Goal: Task Accomplishment & Management: Manage account settings

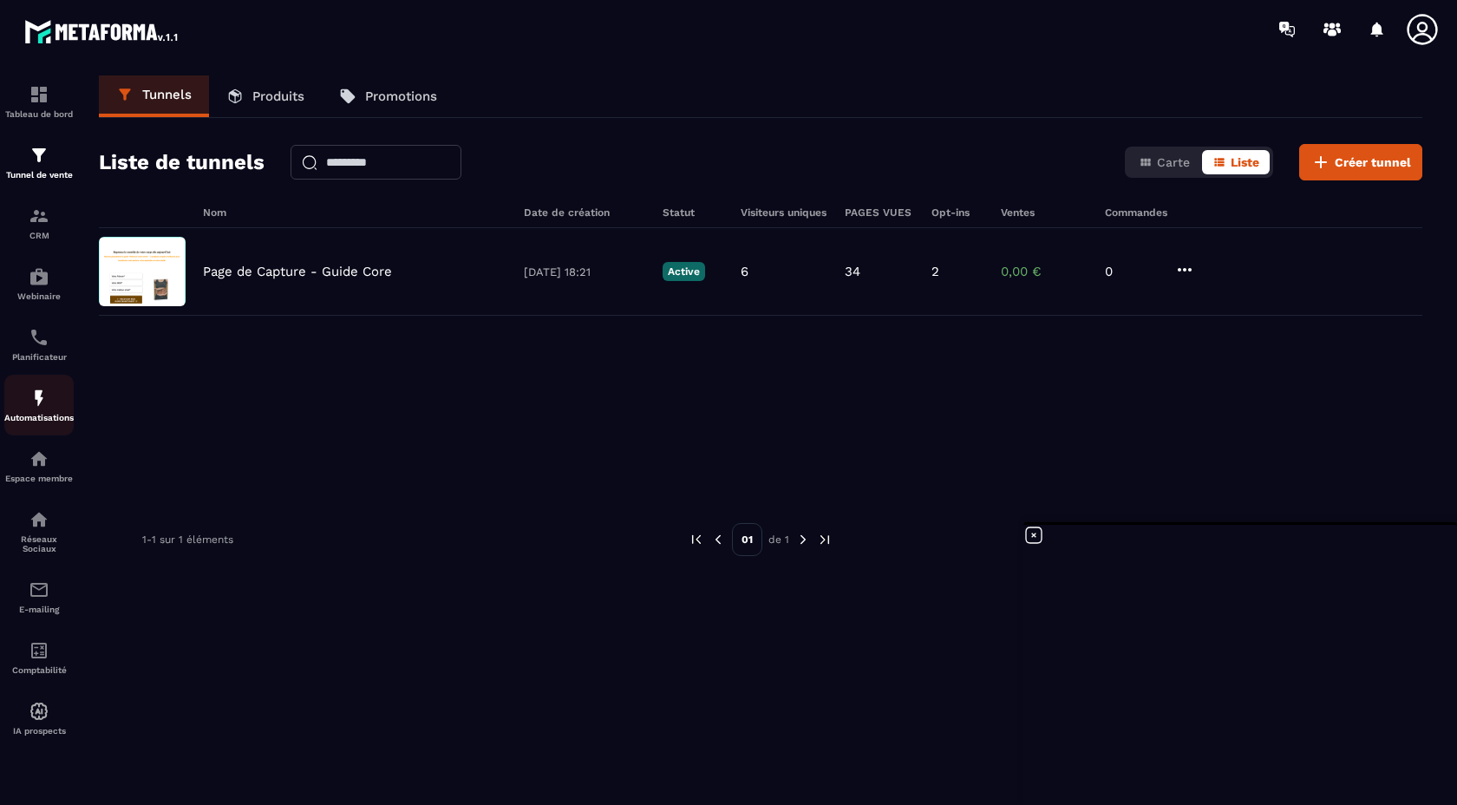
click at [38, 396] on img at bounding box center [39, 398] width 21 height 21
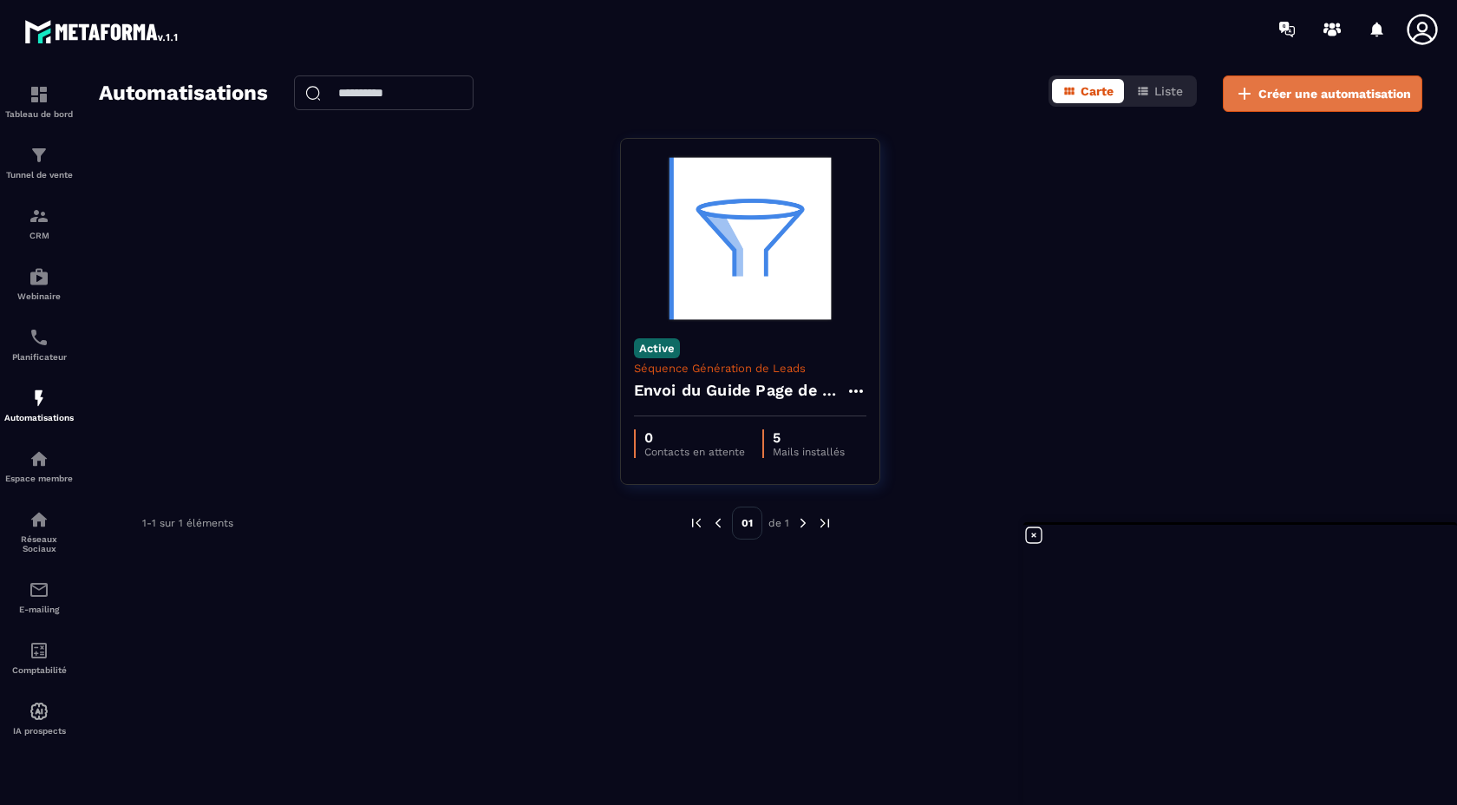
click at [1276, 89] on span "Créer une automatisation" at bounding box center [1334, 93] width 153 height 17
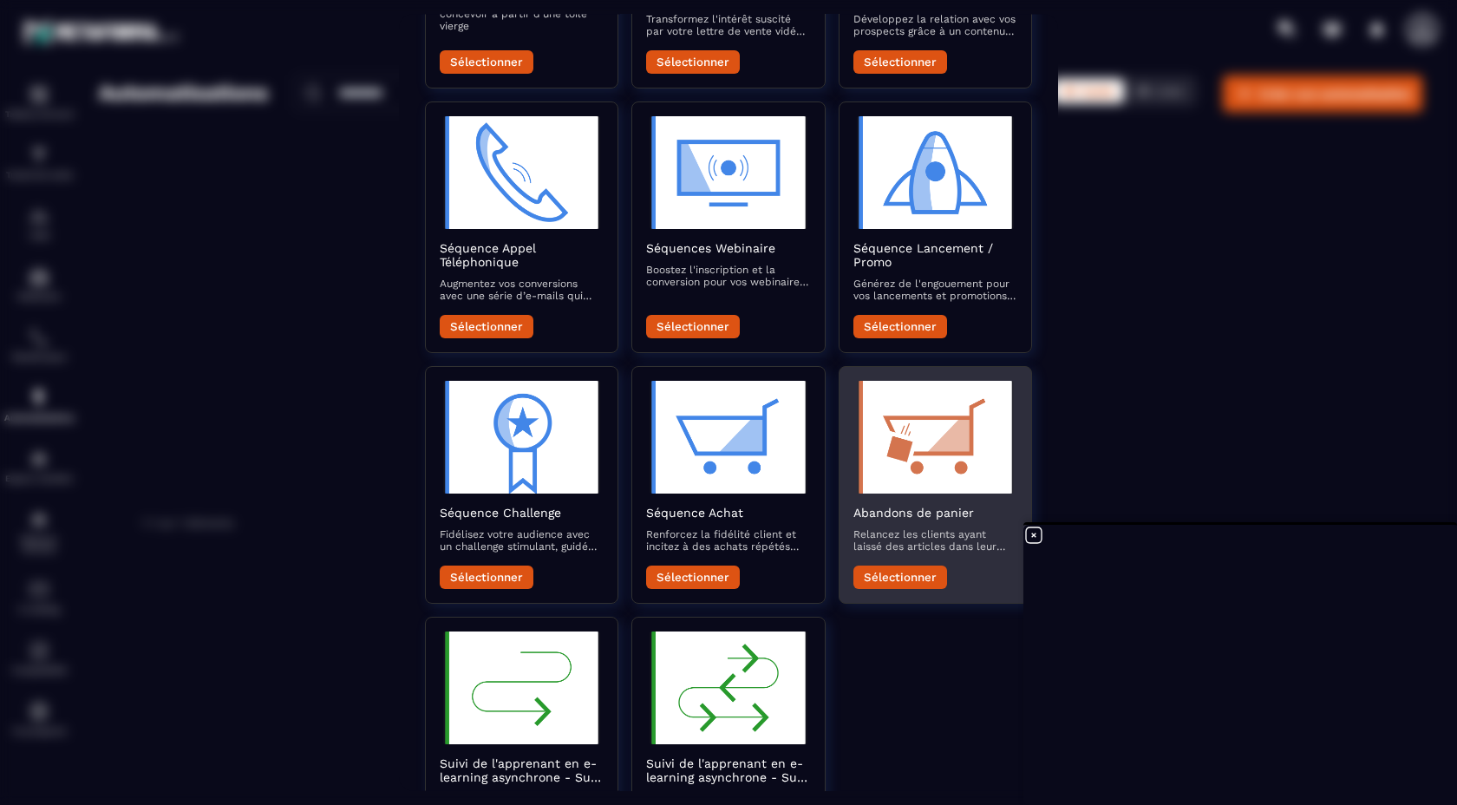
scroll to position [300, 0]
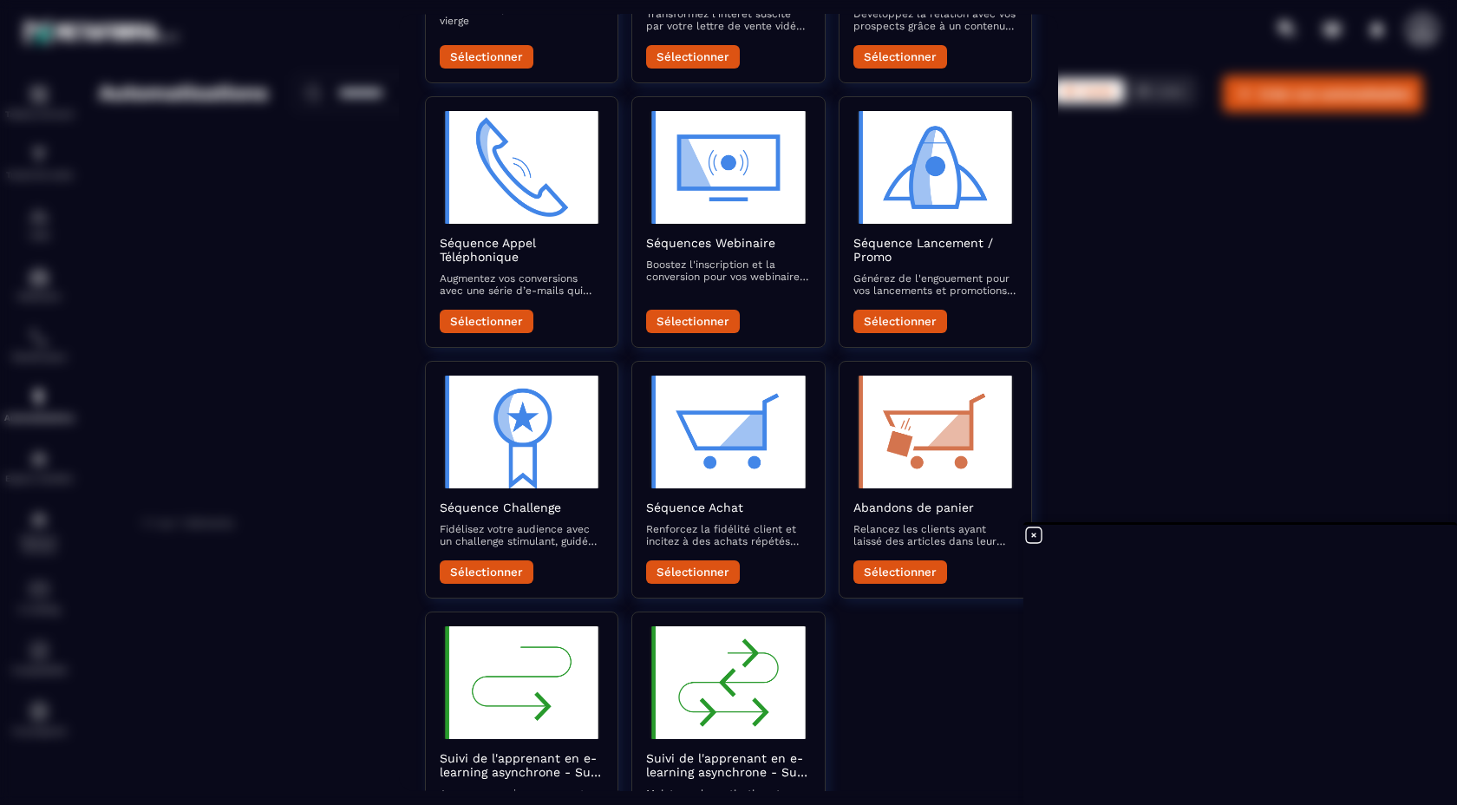
click at [1224, 321] on div "Modal window" at bounding box center [728, 402] width 1457 height 805
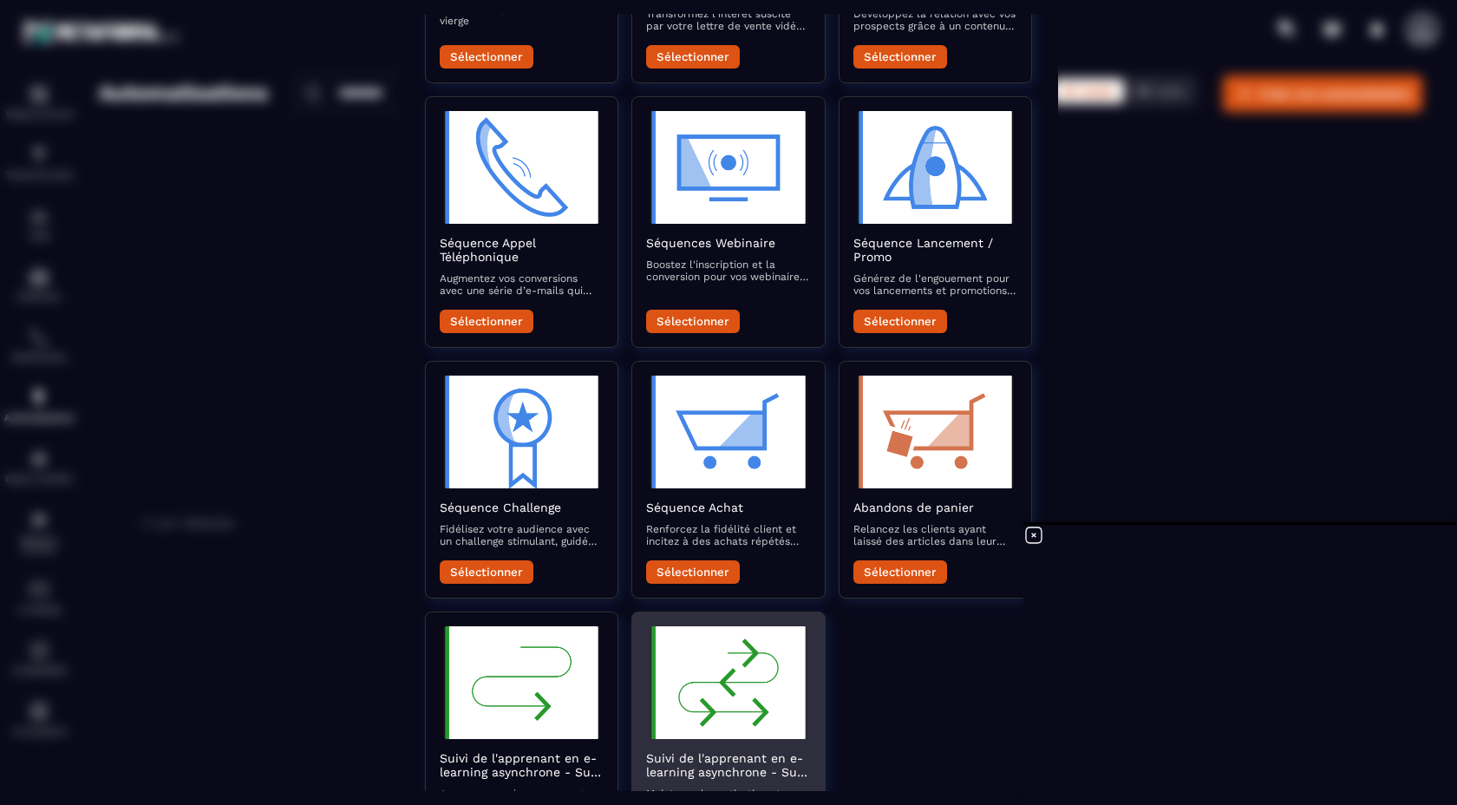
scroll to position [0, 0]
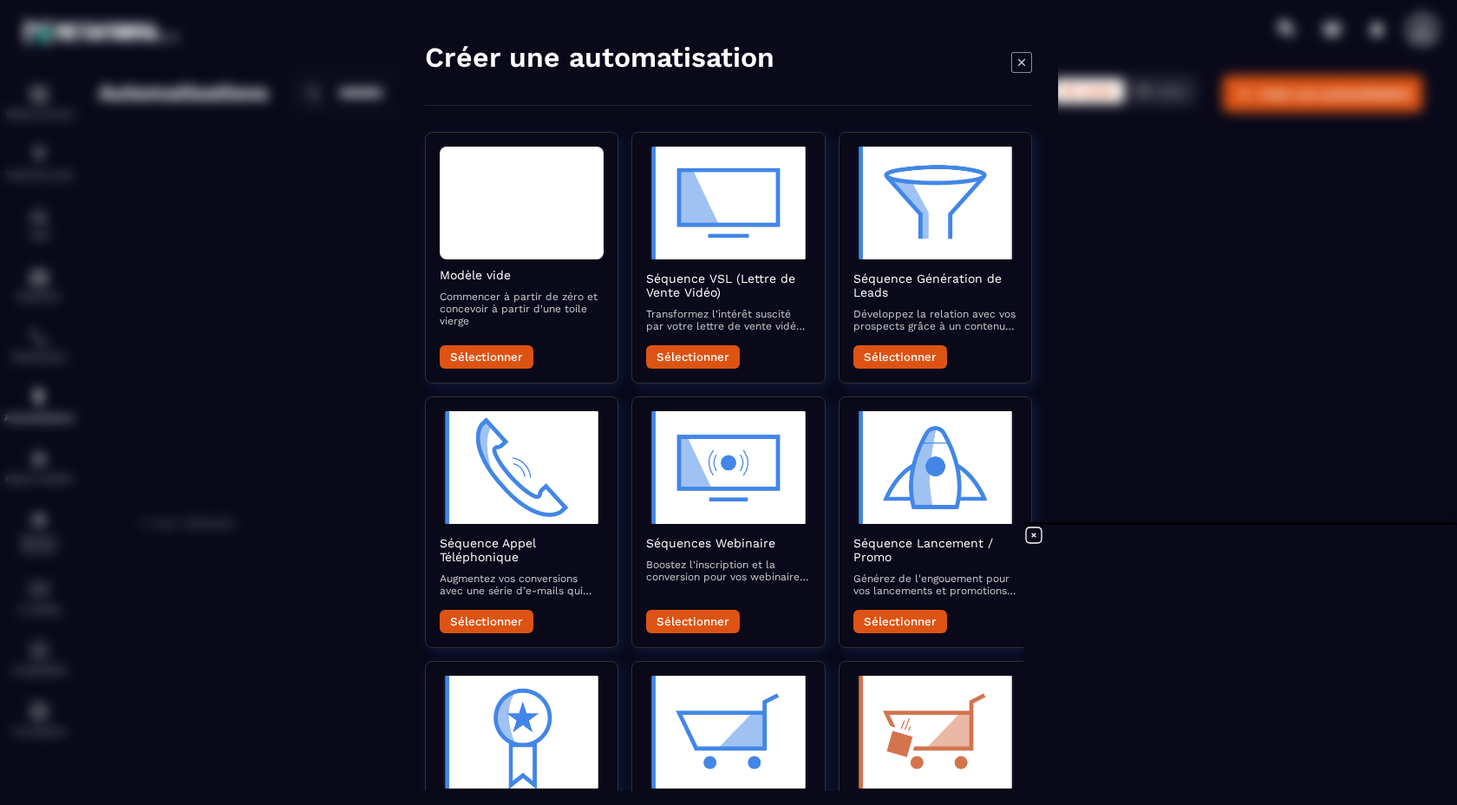
click at [1020, 63] on icon "Modal window" at bounding box center [1021, 62] width 7 height 7
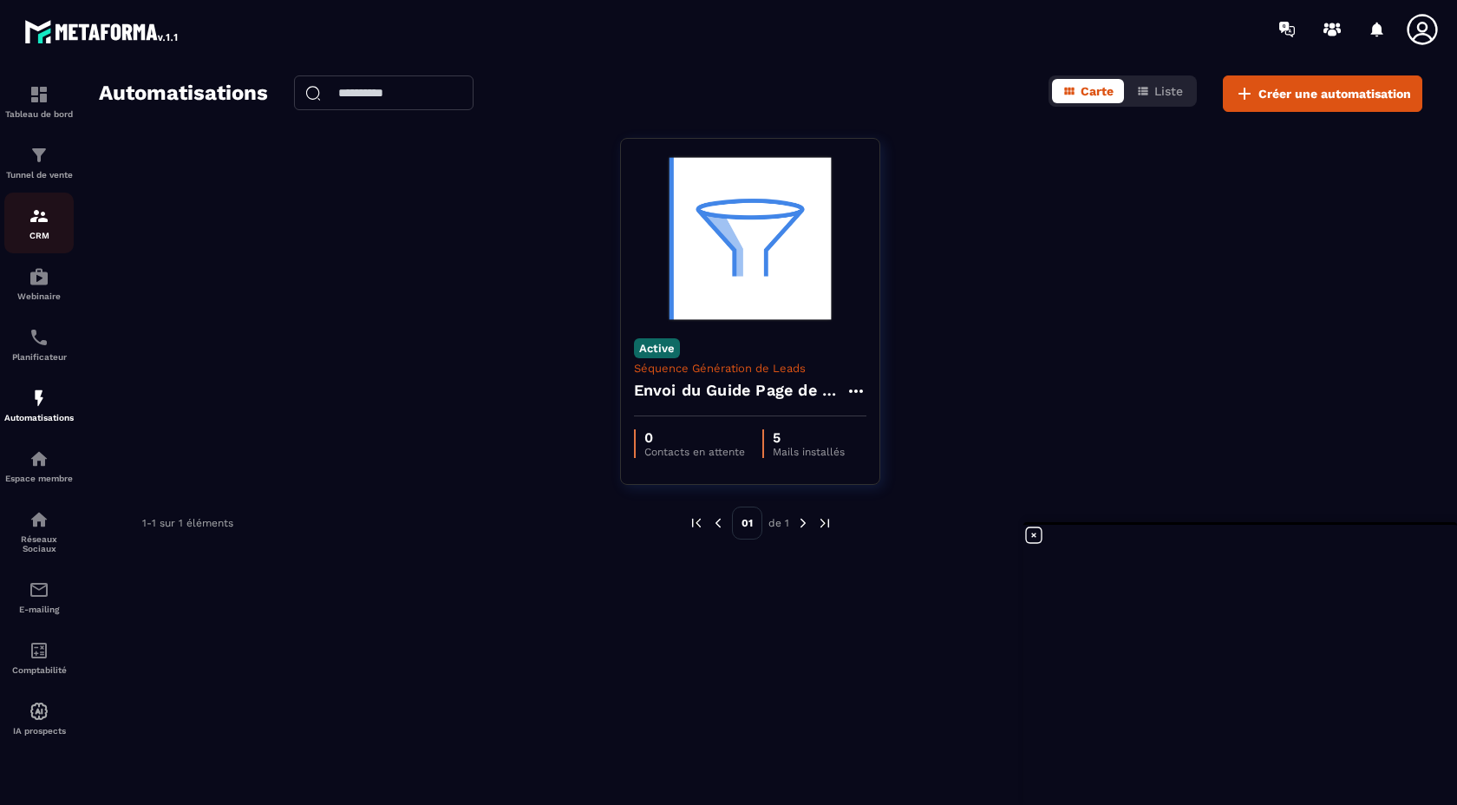
click at [38, 226] on img at bounding box center [39, 216] width 21 height 21
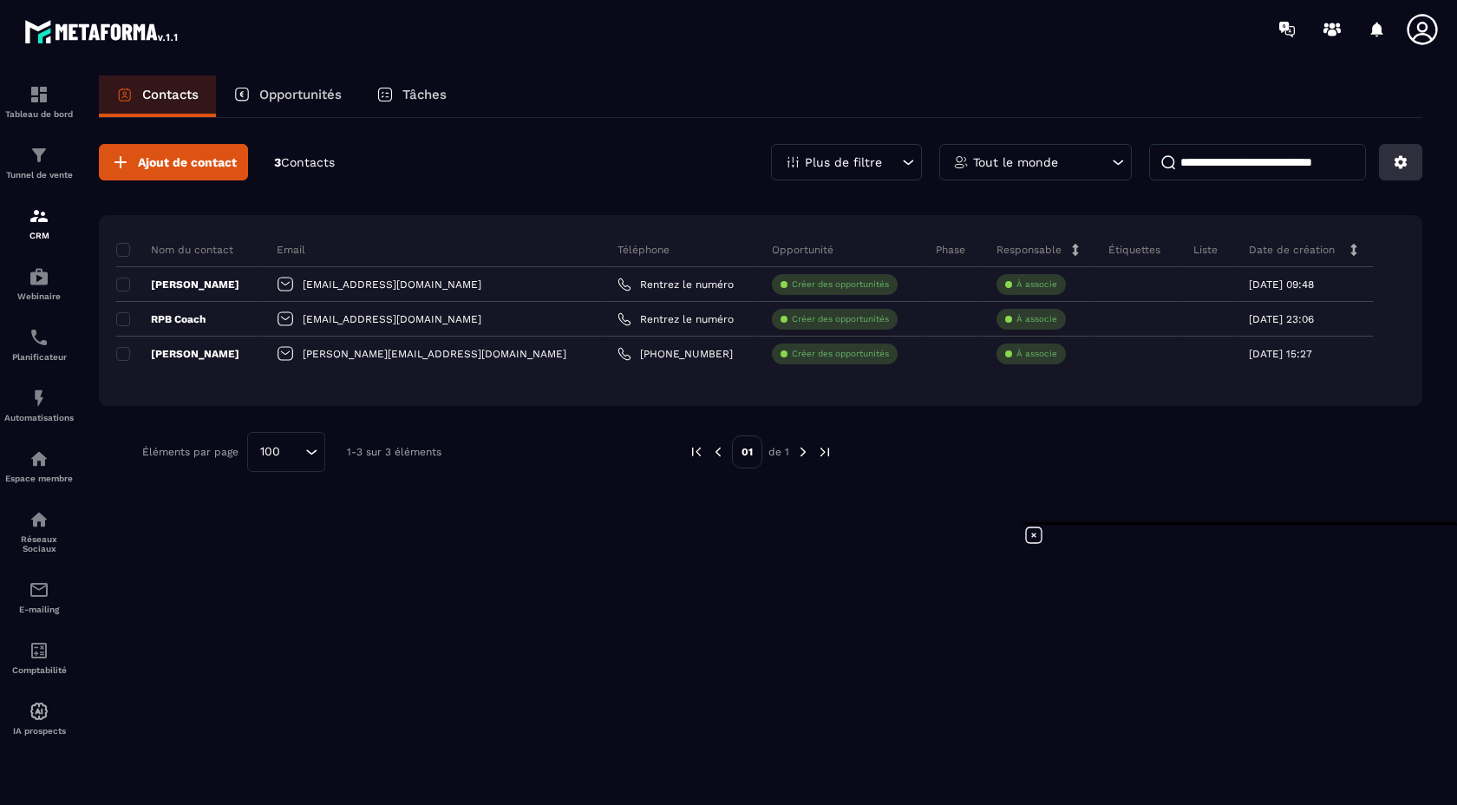
click at [1401, 158] on icon at bounding box center [1400, 162] width 13 height 13
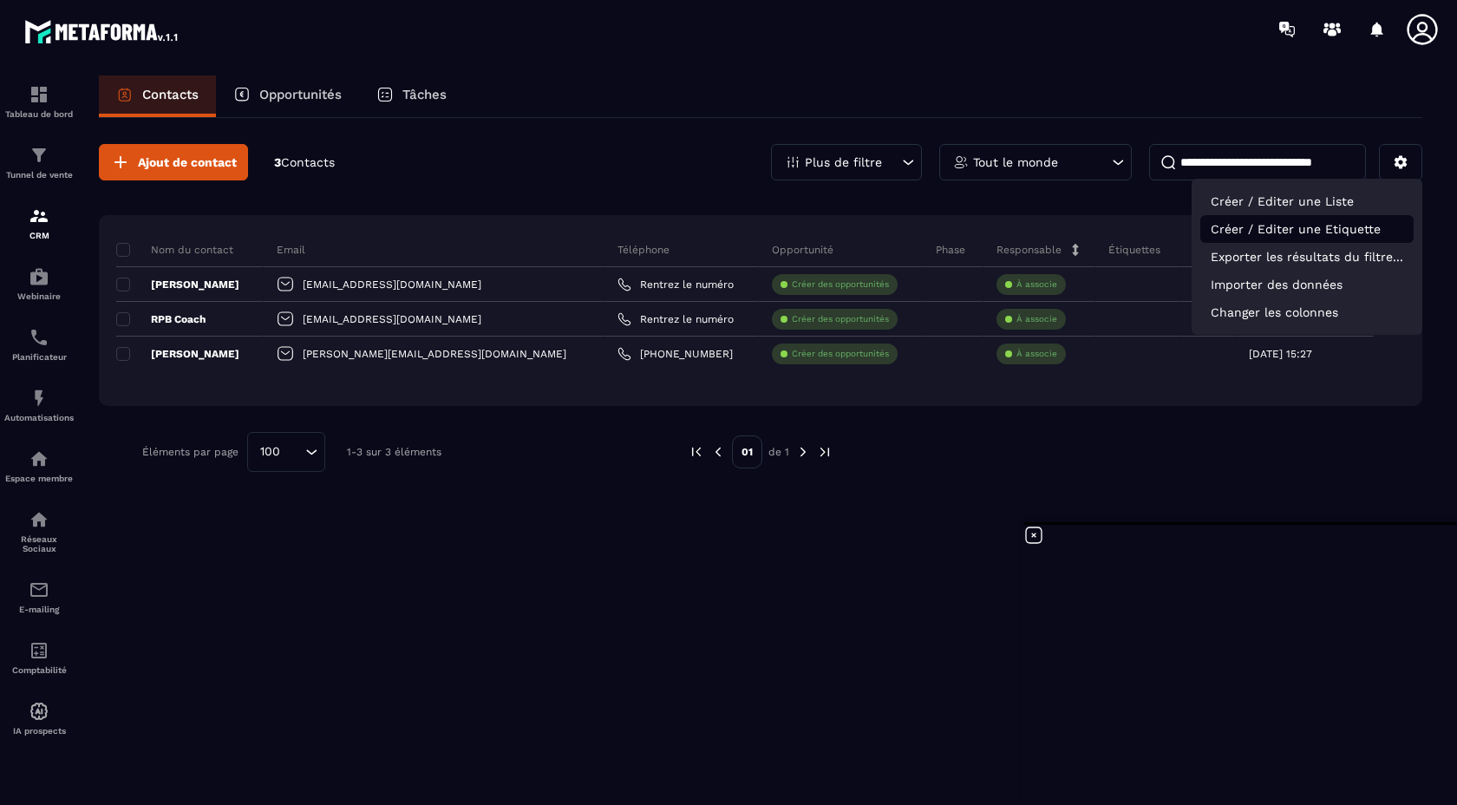
click at [1307, 236] on p "Créer / Editer une Etiquette" at bounding box center [1306, 229] width 213 height 28
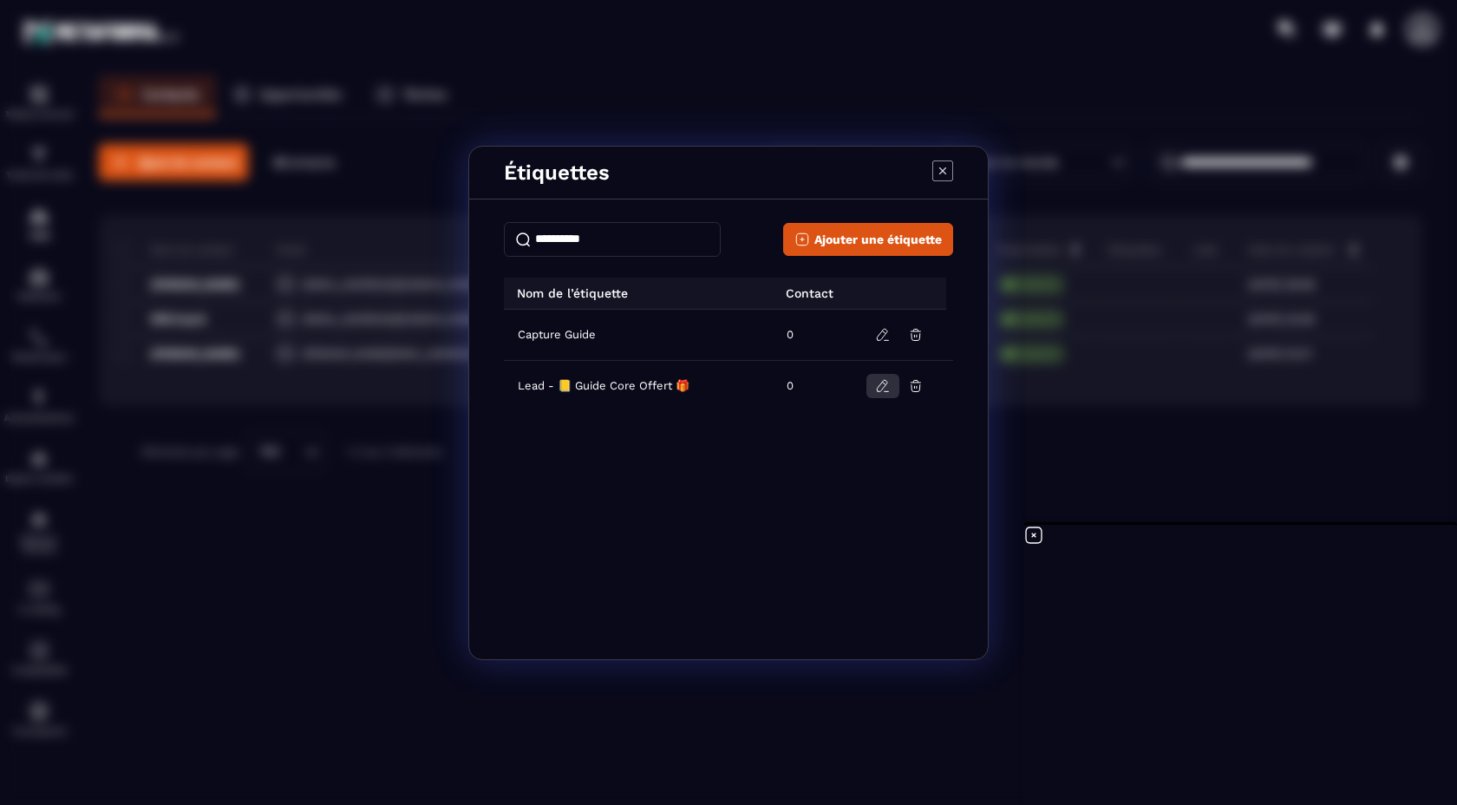
click at [877, 386] on icon "Modal window" at bounding box center [883, 386] width 16 height 16
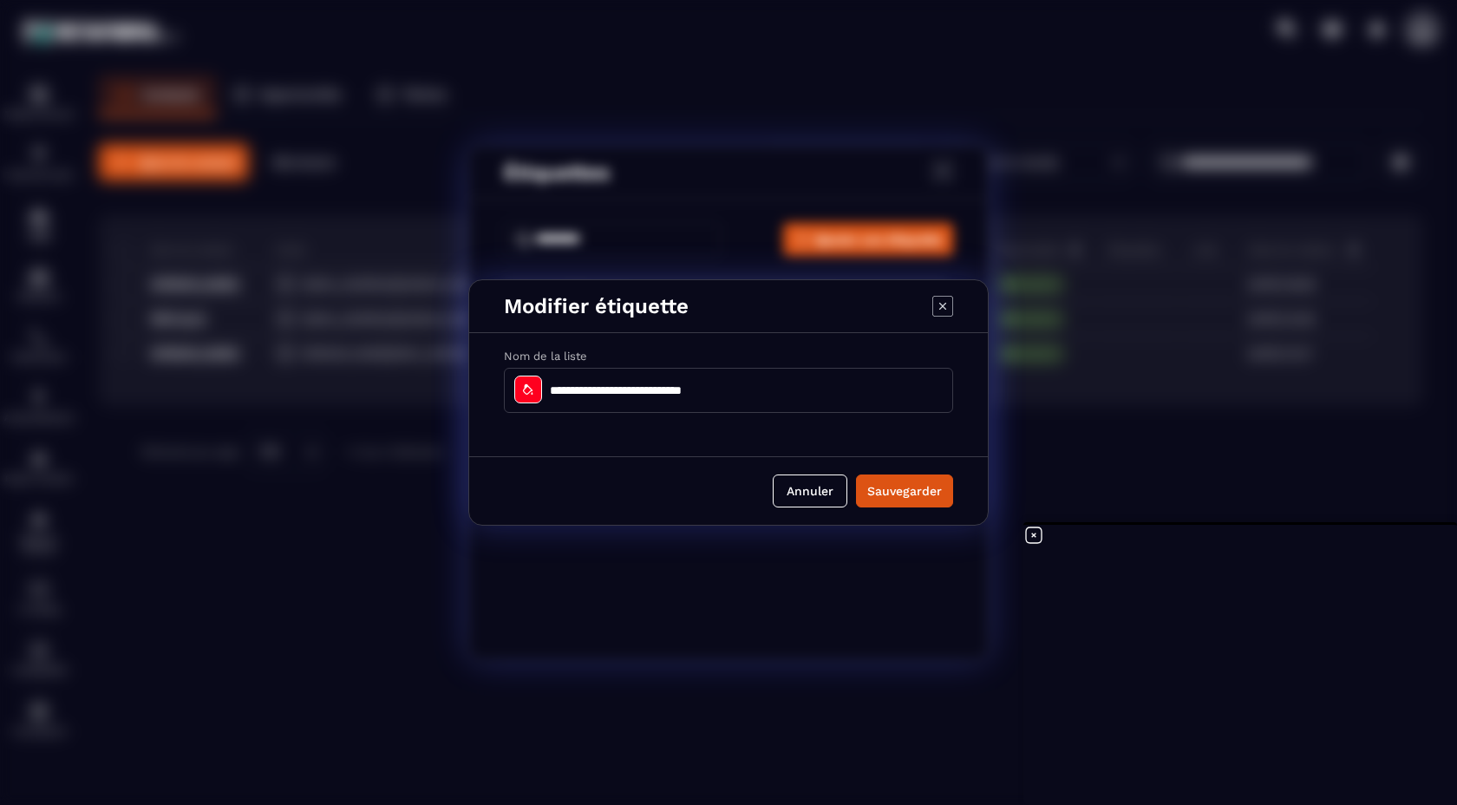
click at [565, 389] on input "**********" at bounding box center [728, 390] width 449 height 45
click at [531, 394] on icon "Modal window" at bounding box center [528, 389] width 14 height 14
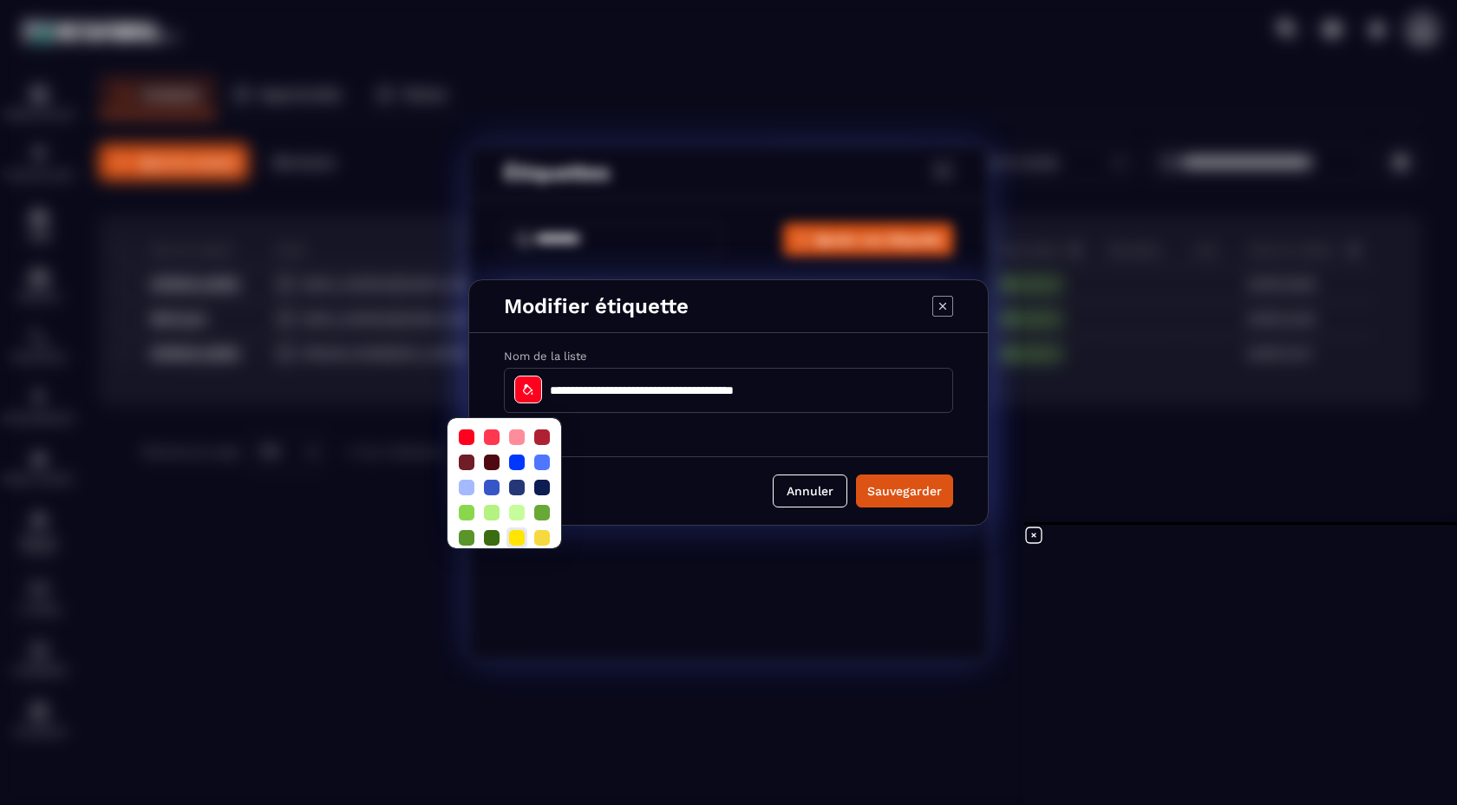
click at [515, 540] on div at bounding box center [517, 538] width 16 height 16
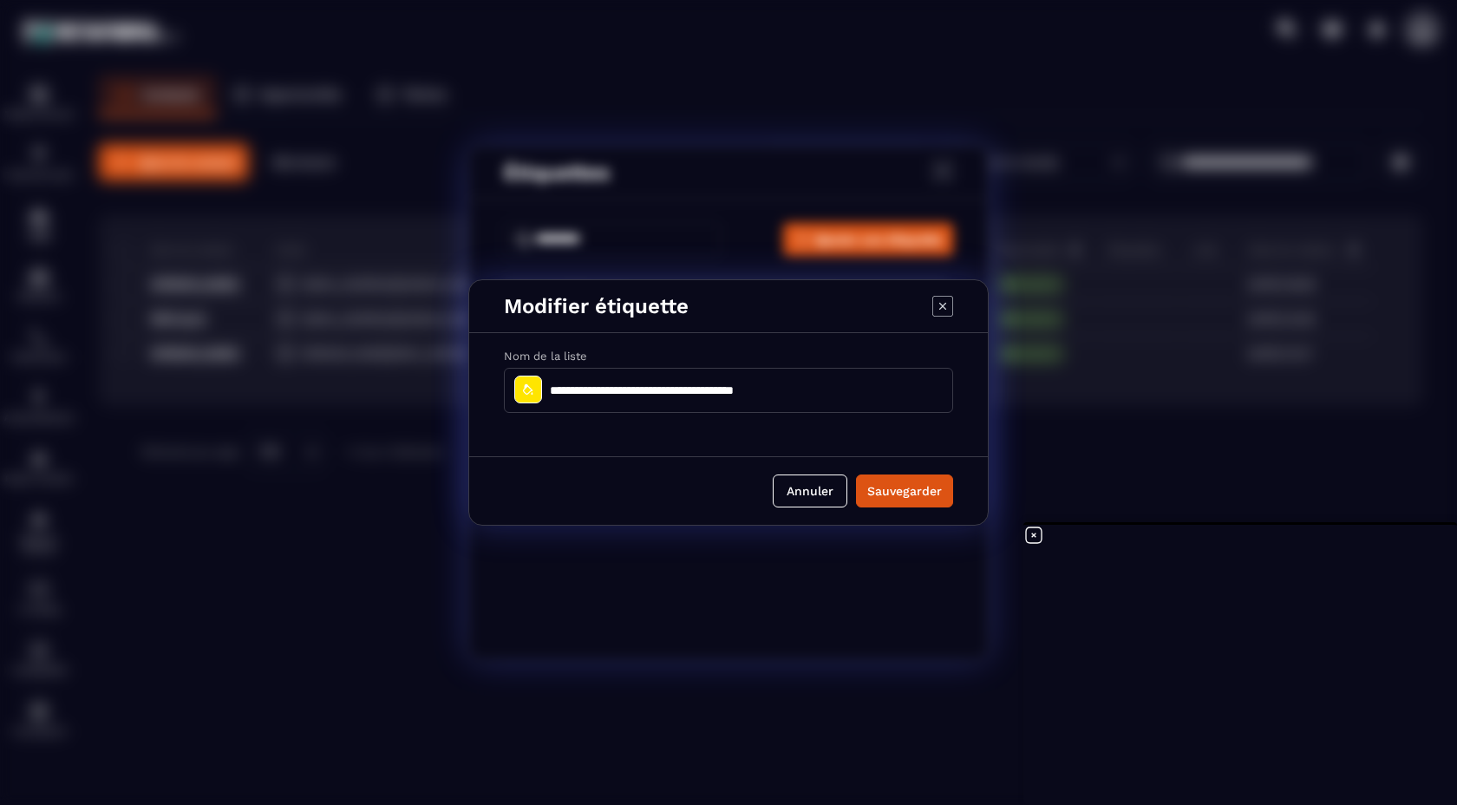
click at [613, 395] on input "**********" at bounding box center [728, 390] width 449 height 45
click at [792, 387] on input "**********" at bounding box center [728, 390] width 449 height 45
click at [741, 389] on input "**********" at bounding box center [728, 390] width 449 height 45
type input "**********"
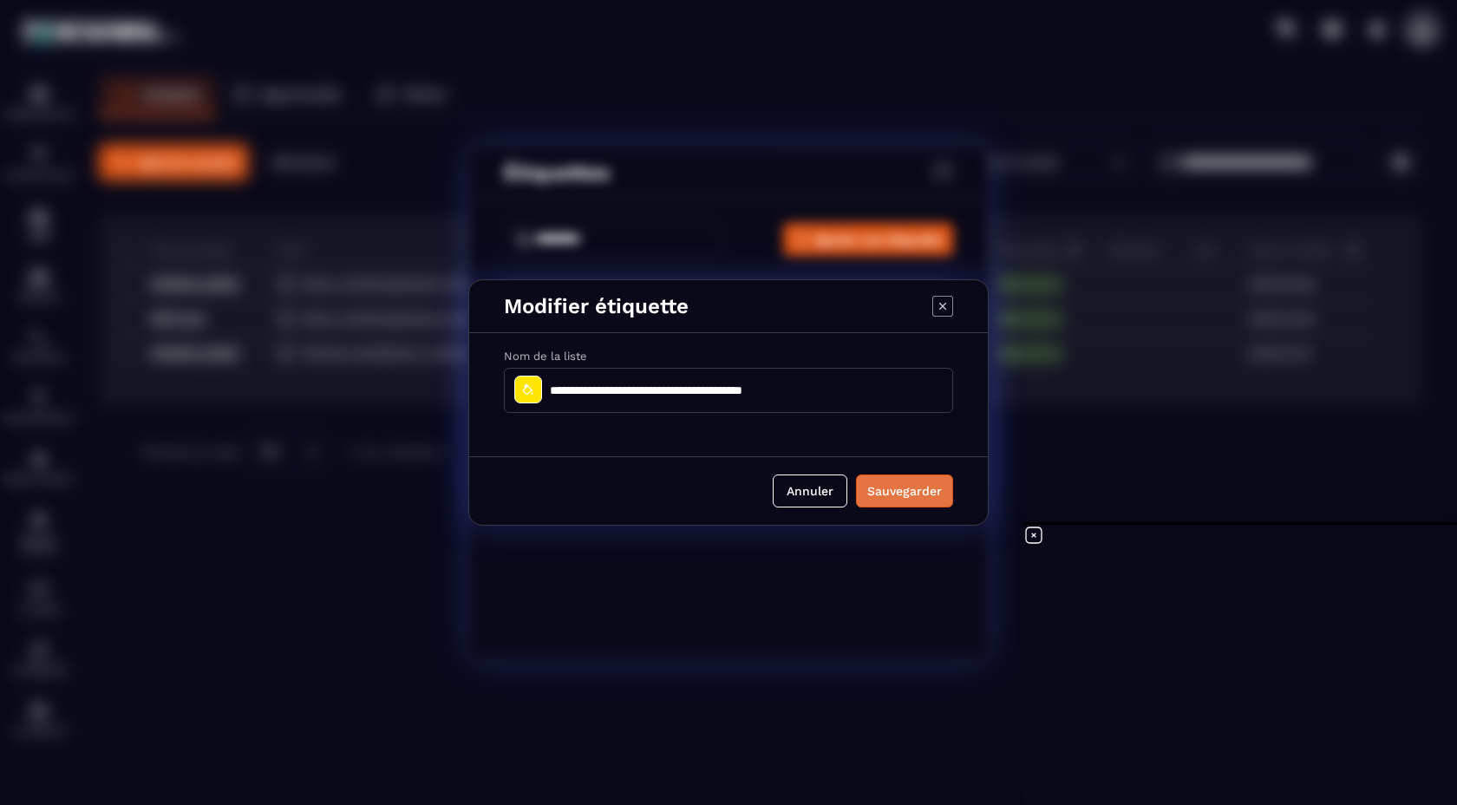
click at [895, 490] on div "Sauvegarder" at bounding box center [904, 490] width 75 height 17
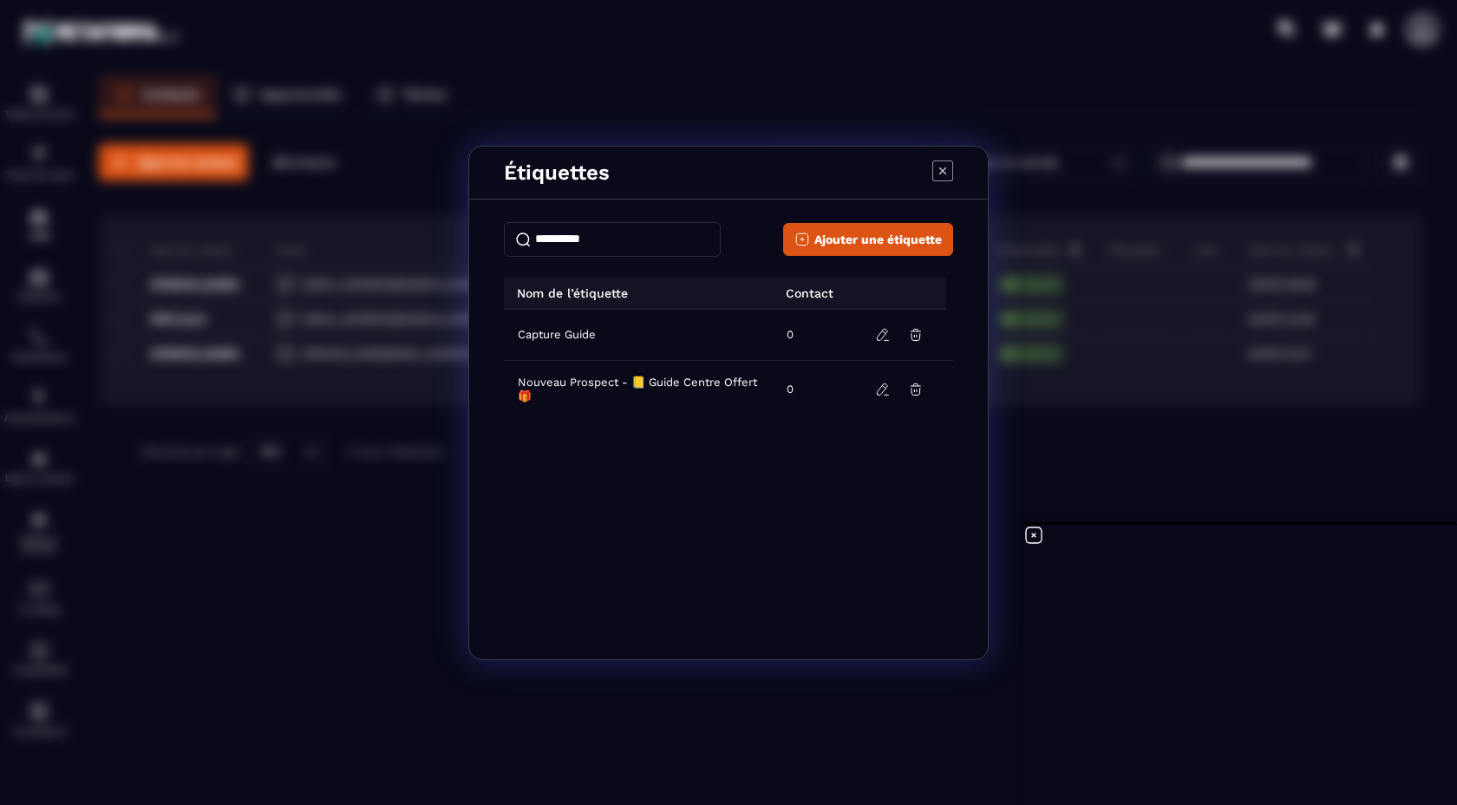
click at [937, 173] on icon "Modal window" at bounding box center [942, 170] width 21 height 21
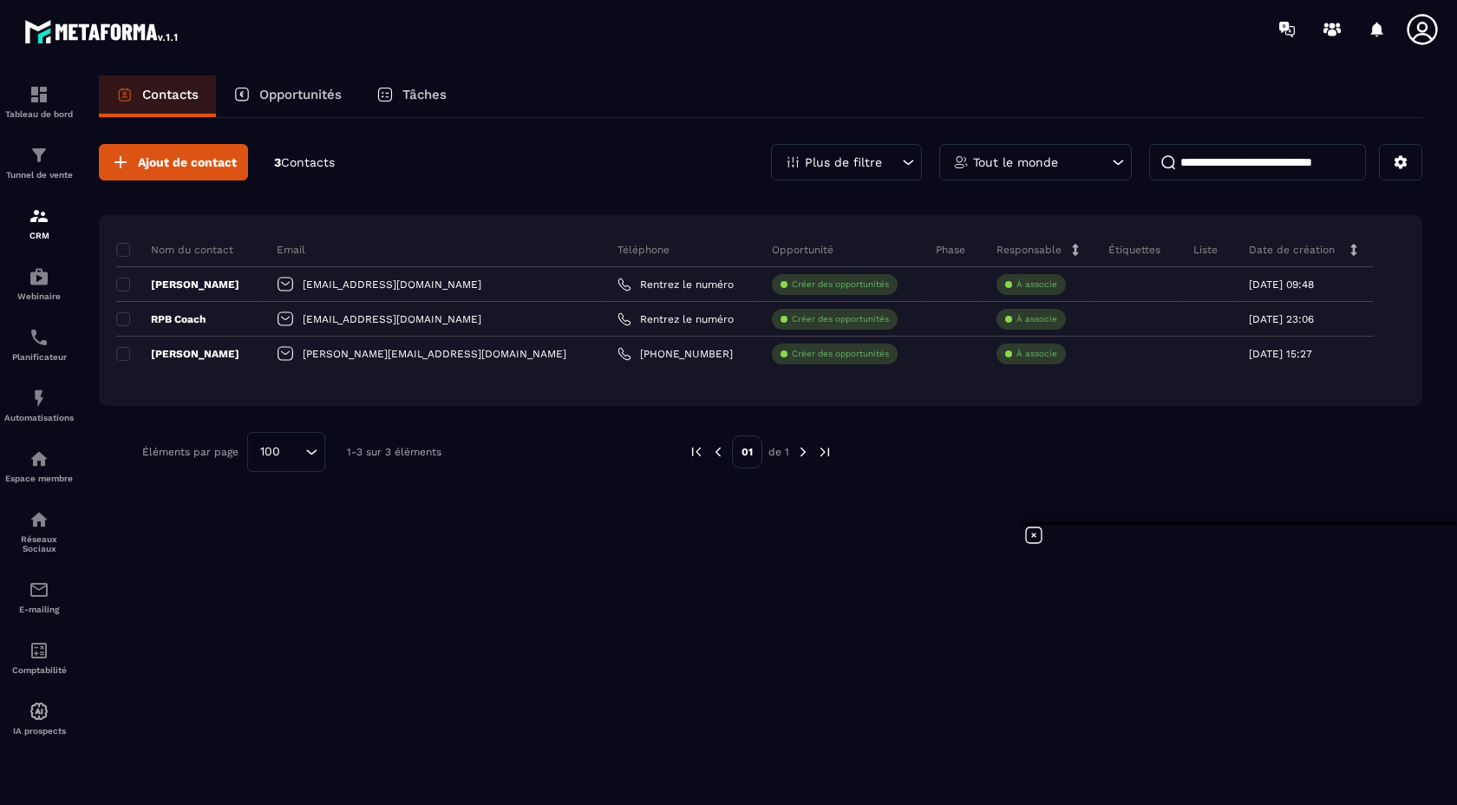
click at [1108, 251] on p "Étiquettes" at bounding box center [1134, 250] width 52 height 14
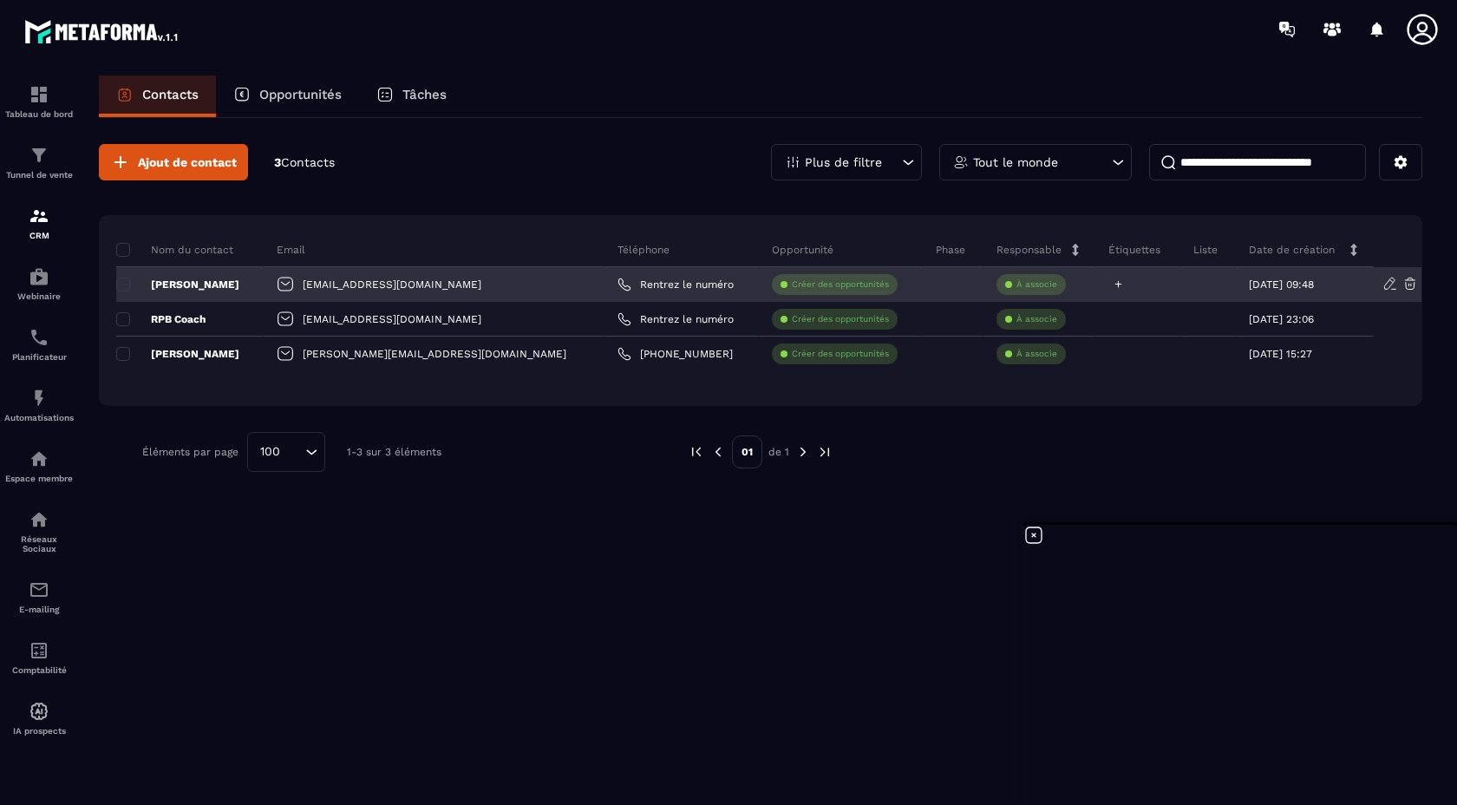
click at [1095, 283] on div at bounding box center [1137, 284] width 85 height 35
click at [1115, 284] on icon at bounding box center [1118, 284] width 7 height 7
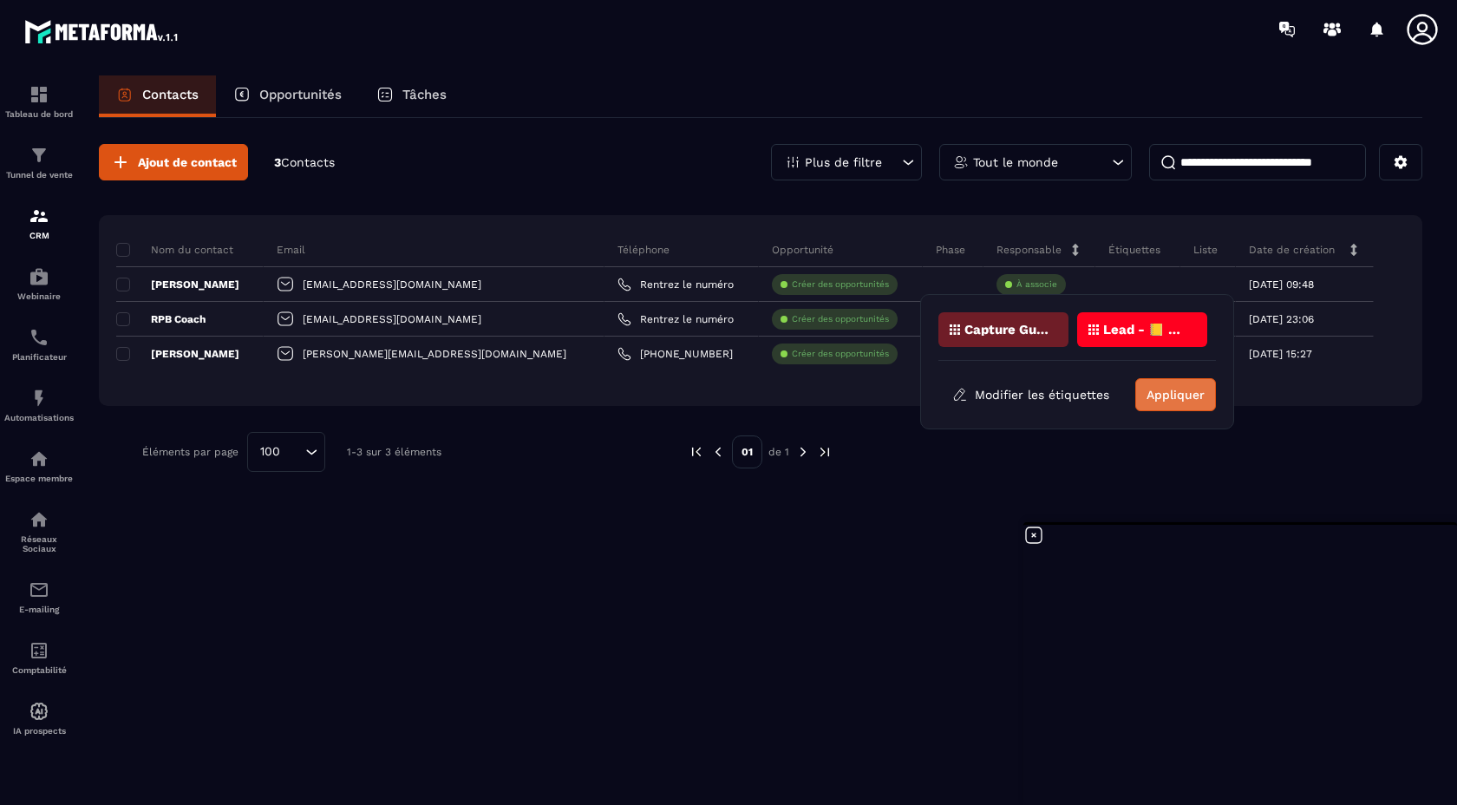
click at [1157, 395] on button "Appliquer" at bounding box center [1175, 394] width 81 height 33
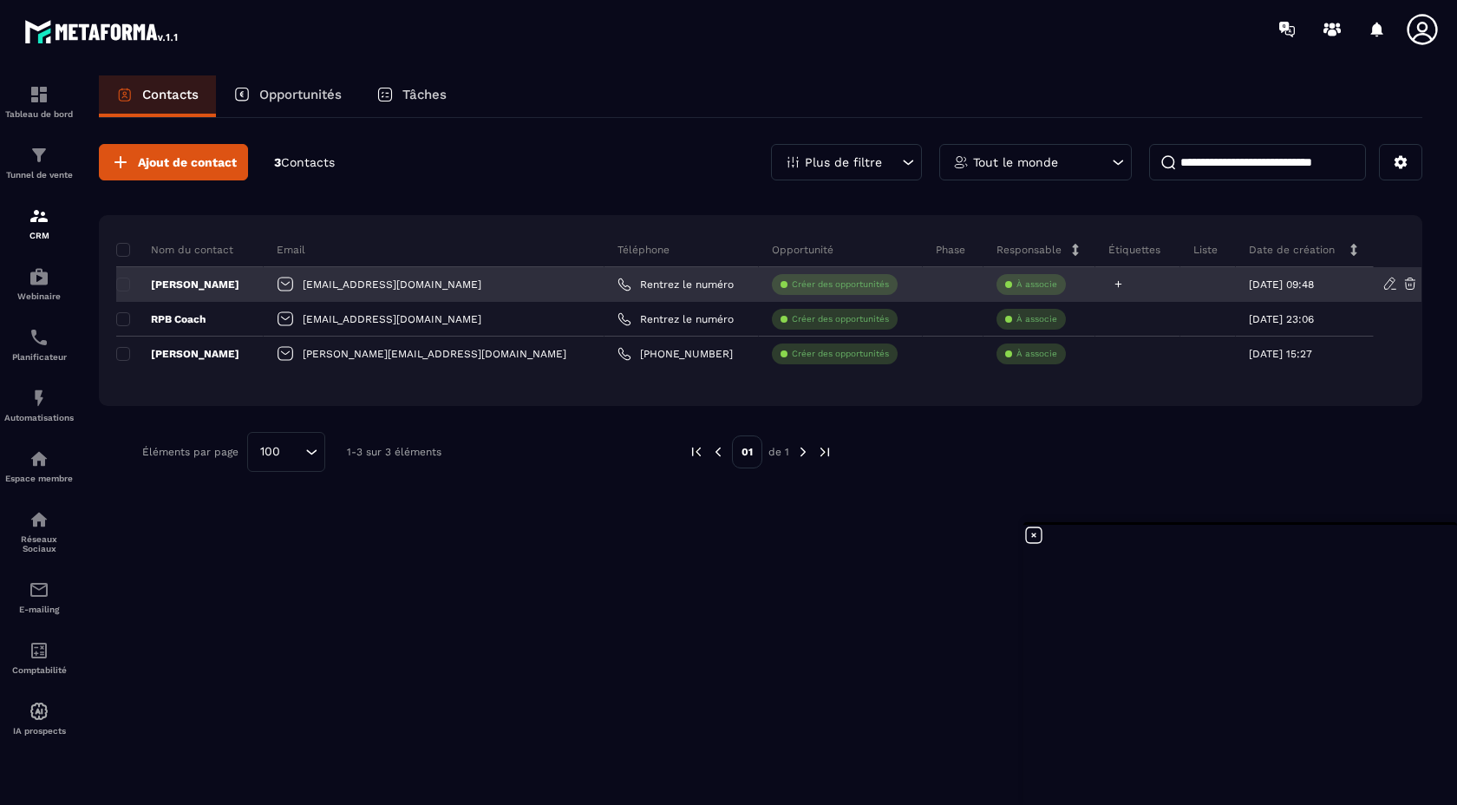
click at [1115, 284] on icon at bounding box center [1118, 284] width 7 height 7
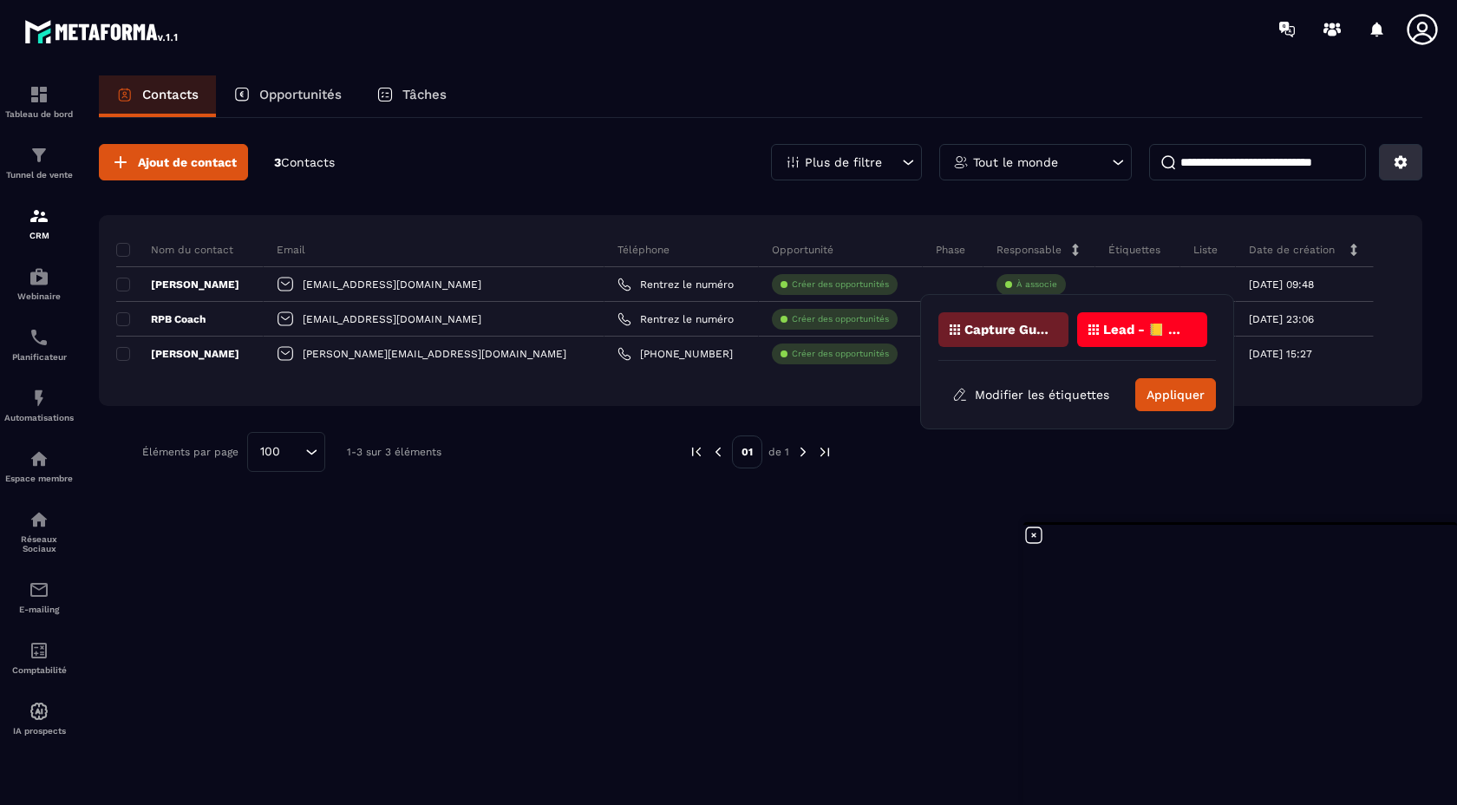
click at [1404, 160] on icon at bounding box center [1400, 162] width 13 height 13
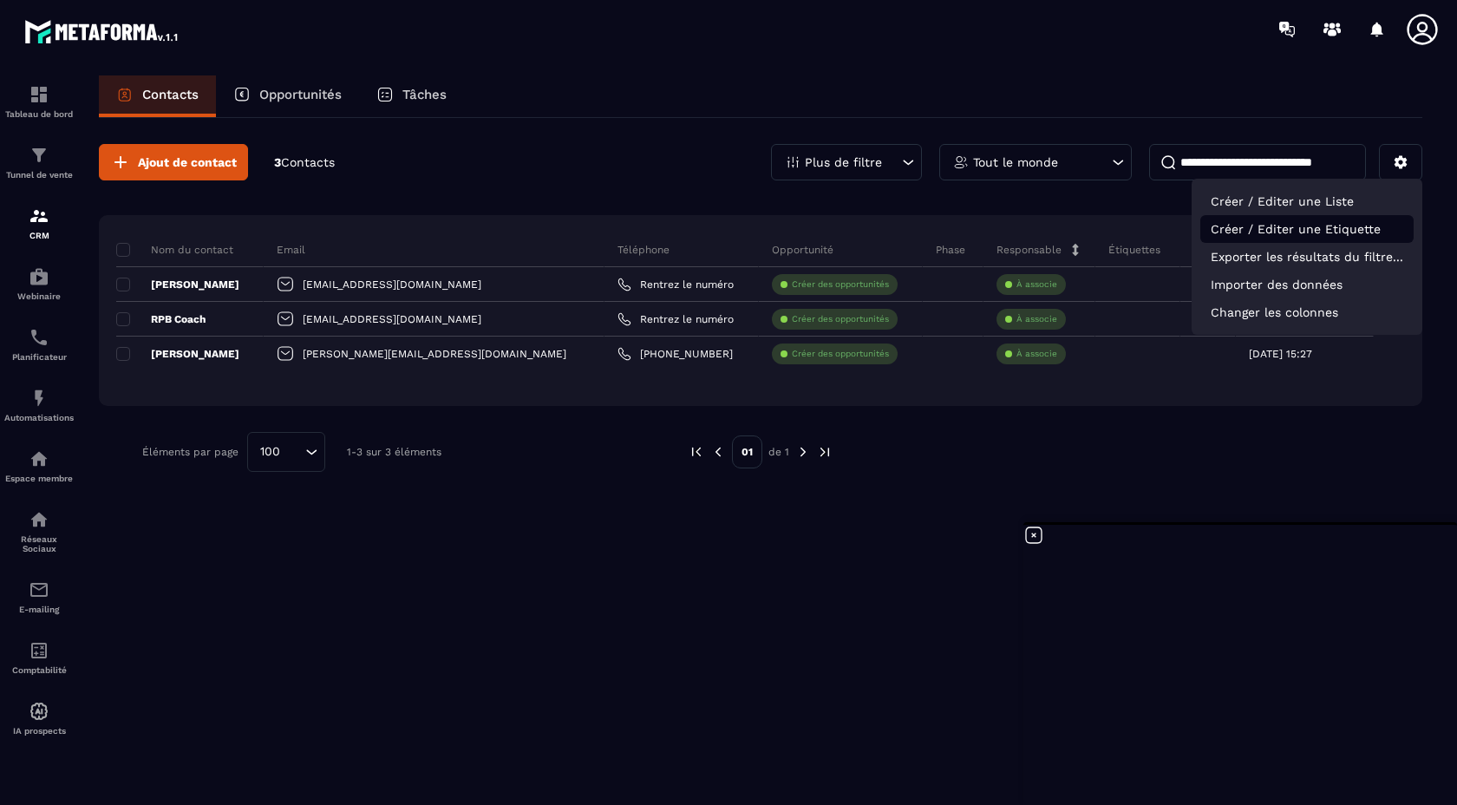
click at [1285, 229] on p "Créer / Editer une Etiquette" at bounding box center [1306, 229] width 213 height 28
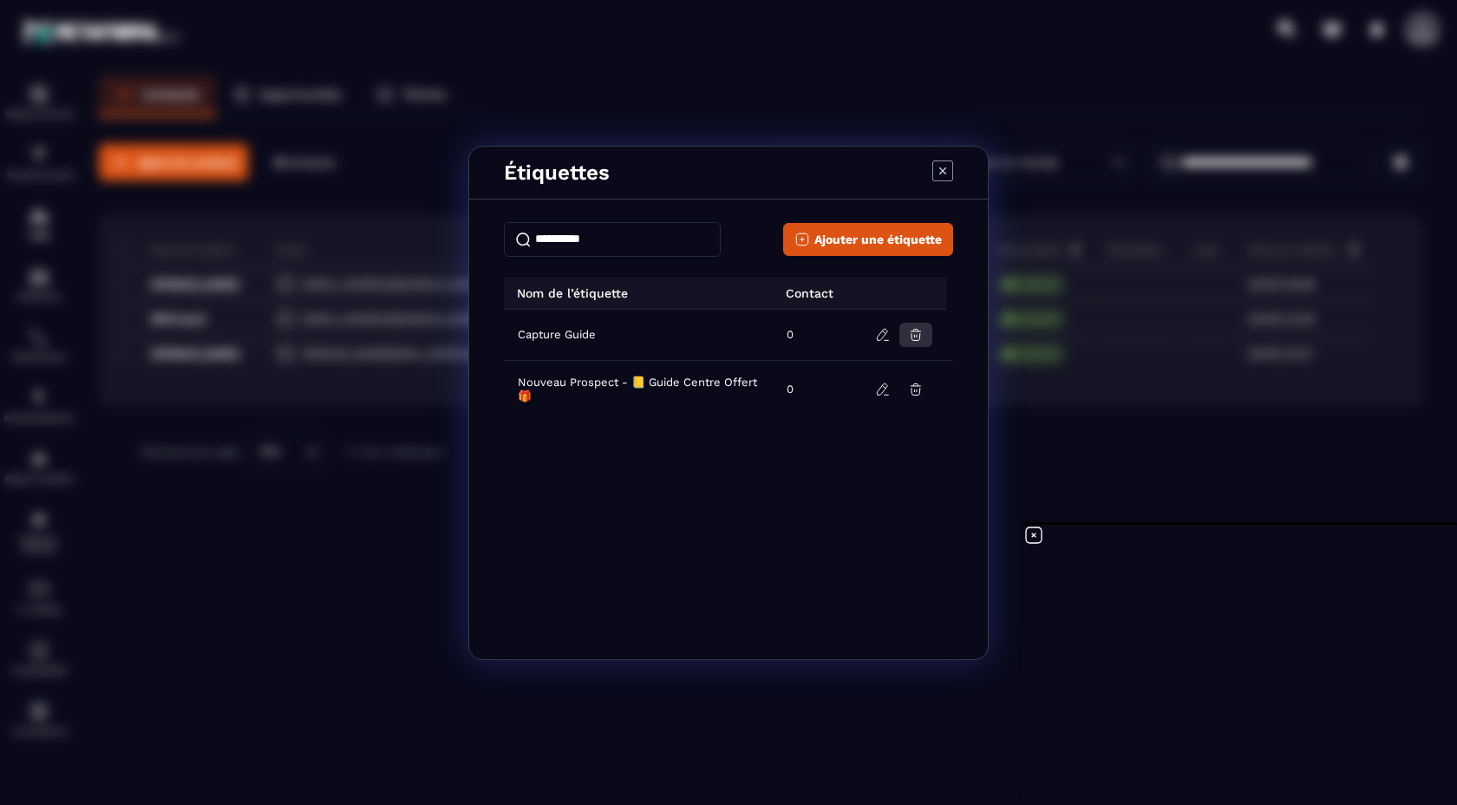
click at [916, 333] on icon "Modal window" at bounding box center [916, 335] width 16 height 16
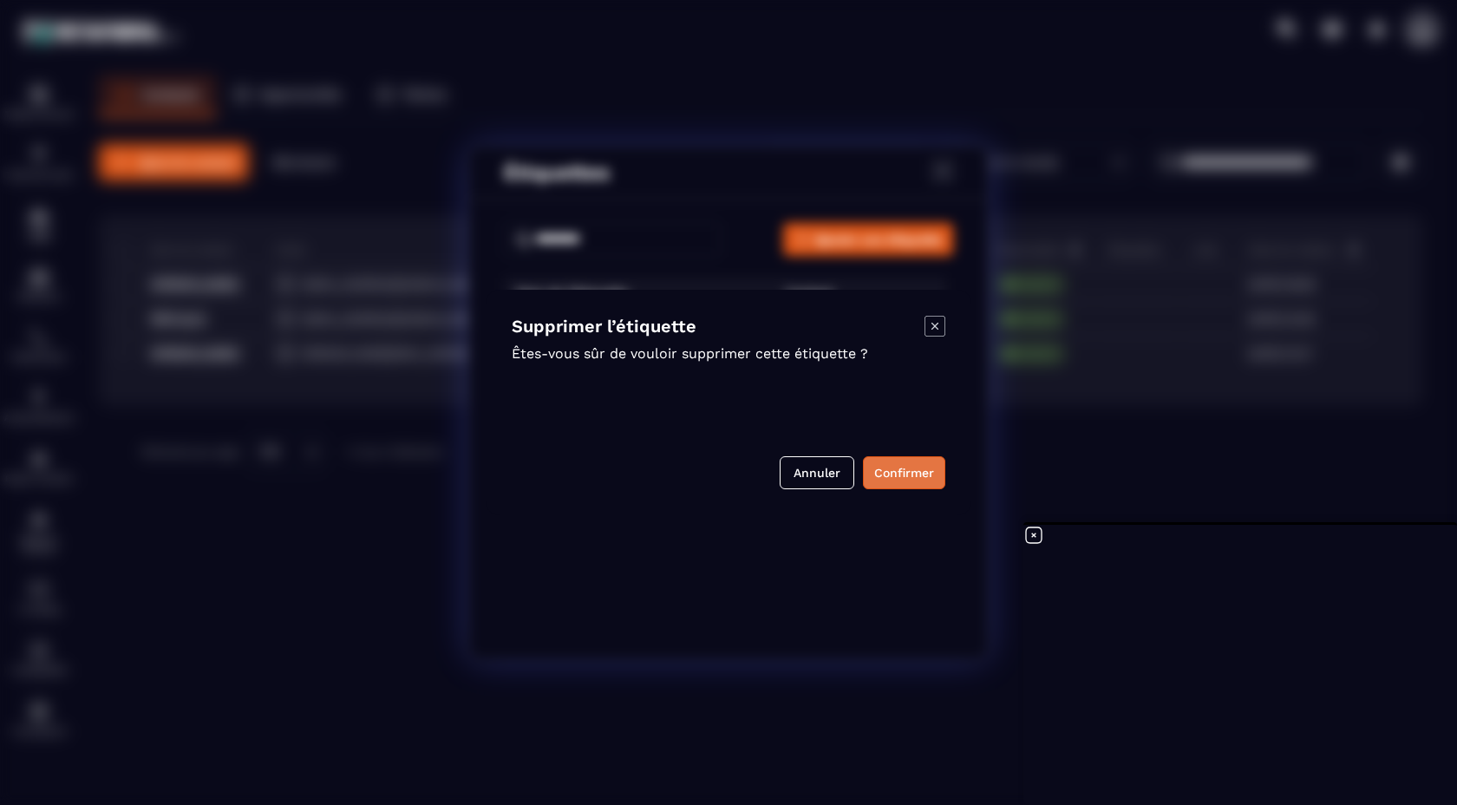
click at [896, 471] on button "Confirmer" at bounding box center [904, 472] width 82 height 33
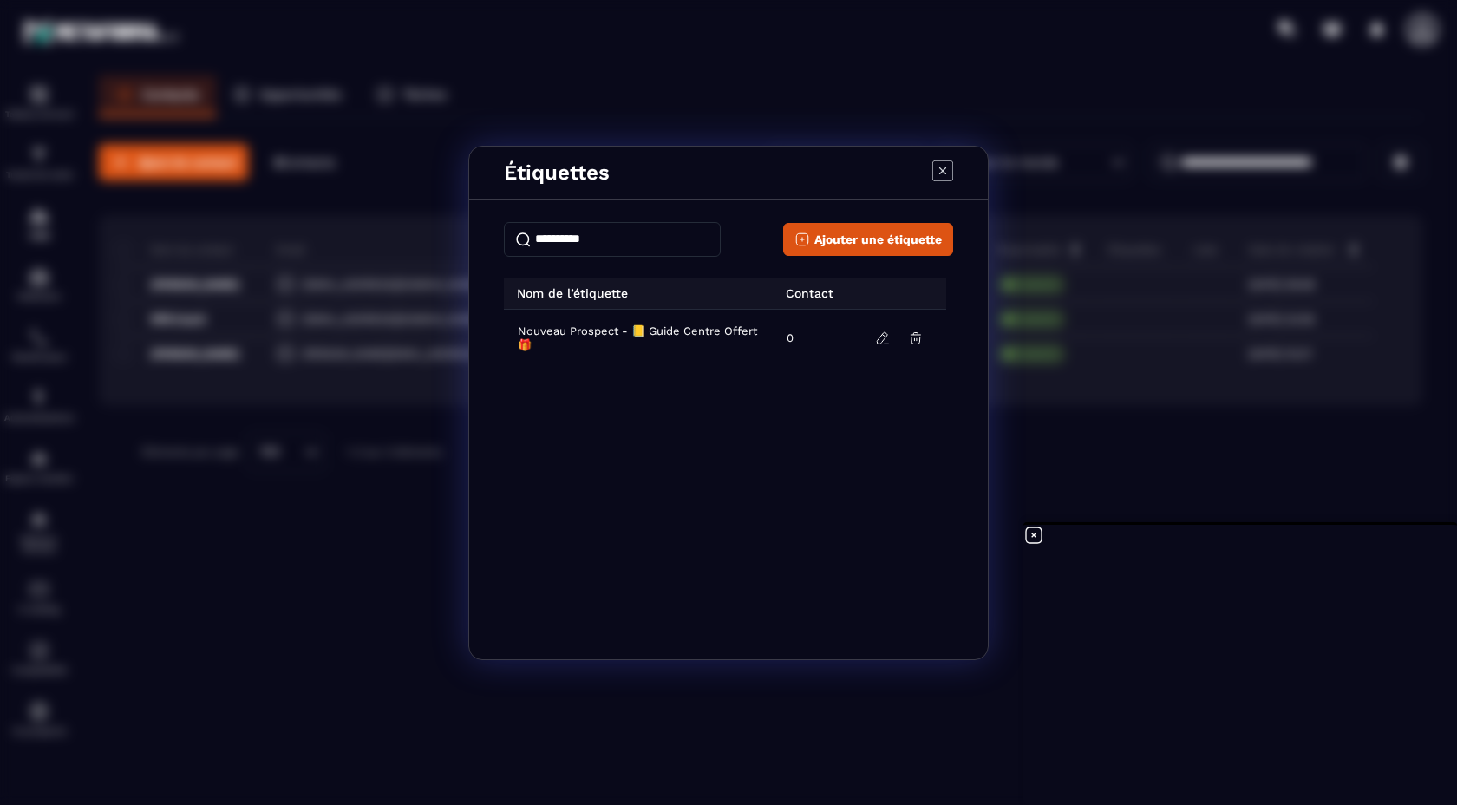
click at [937, 171] on icon "Modal window" at bounding box center [942, 170] width 21 height 21
